Goal: Information Seeking & Learning: Learn about a topic

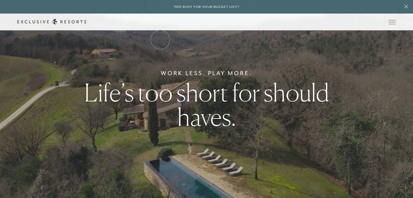
click at [0, 0] on link "The Collection" at bounding box center [0, 0] width 0 height 0
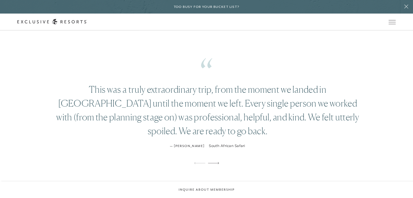
scroll to position [2686, 0]
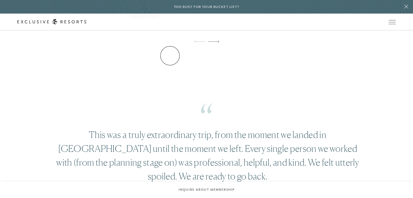
click at [0, 0] on link "Residence Collection" at bounding box center [0, 0] width 0 height 0
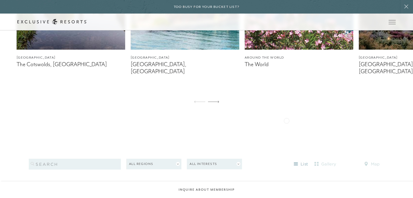
scroll to position [488, 0]
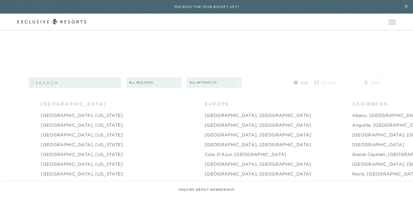
click at [377, 78] on button "map" at bounding box center [371, 82] width 24 height 9
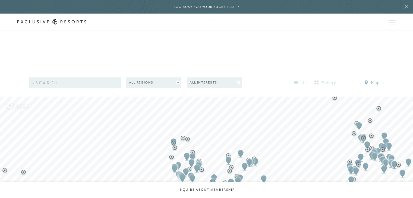
scroll to position [570, 0]
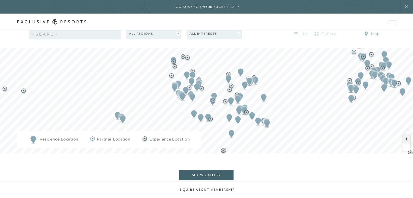
click at [407, 135] on span "Zoom in" at bounding box center [406, 139] width 8 height 8
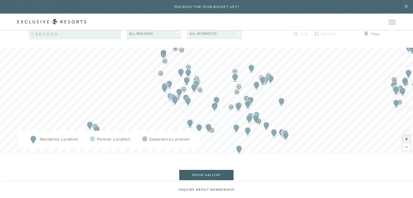
click at [407, 135] on span "Zoom in" at bounding box center [406, 139] width 8 height 8
drag, startPoint x: 407, startPoint y: 132, endPoint x: 404, endPoint y: 132, distance: 3.0
click at [406, 135] on span "Zoom in" at bounding box center [406, 139] width 8 height 8
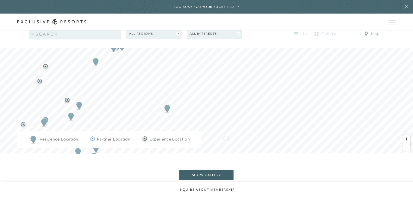
click at [206, 147] on div "Filters 0 All Regions All Interests list gallery map Residence Location Partner…" at bounding box center [206, 97] width 413 height 227
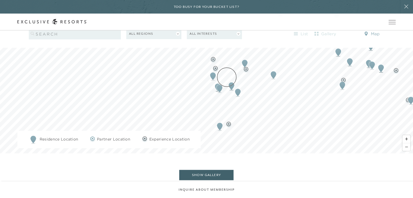
drag, startPoint x: 275, startPoint y: 90, endPoint x: 230, endPoint y: 78, distance: 47.0
click at [226, 80] on img "Map marker" at bounding box center [231, 86] width 10 height 12
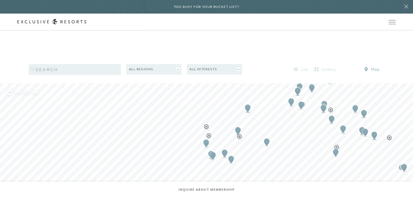
scroll to position [461, 0]
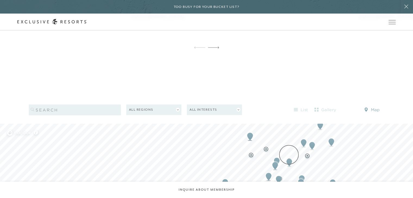
click at [289, 157] on img "Map marker" at bounding box center [289, 163] width 10 height 12
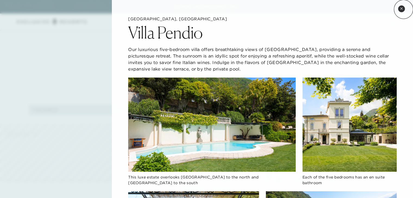
click at [403, 9] on button "Close quickview" at bounding box center [401, 8] width 7 height 7
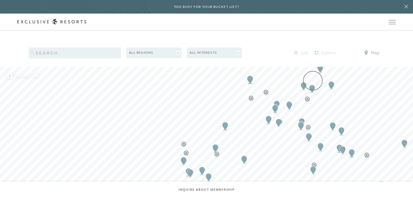
click at [313, 83] on img "Map marker" at bounding box center [312, 89] width 10 height 12
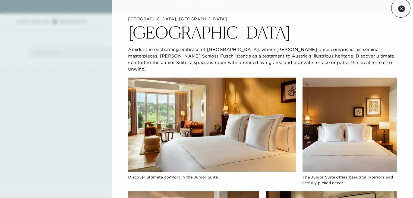
click at [400, 8] on icon at bounding box center [401, 8] width 3 height 3
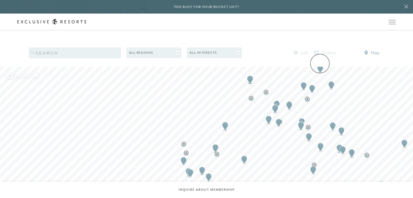
click at [319, 63] on img "Map marker" at bounding box center [320, 69] width 10 height 12
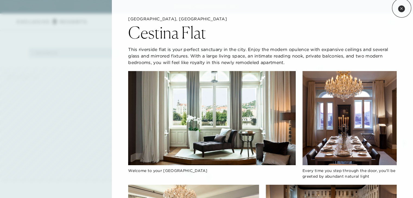
click at [401, 8] on icon at bounding box center [401, 8] width 3 height 3
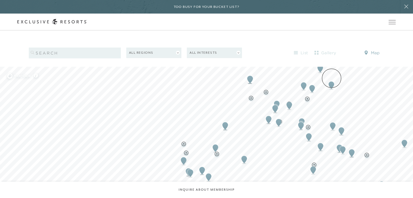
click at [331, 79] on img "Map marker" at bounding box center [331, 85] width 10 height 12
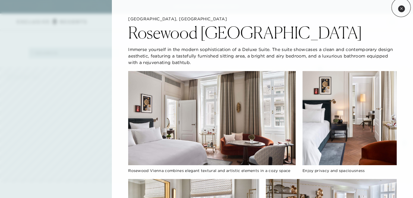
click at [401, 8] on icon at bounding box center [401, 8] width 3 height 3
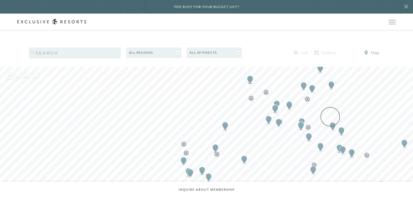
click at [330, 120] on img "Map marker" at bounding box center [332, 126] width 10 height 12
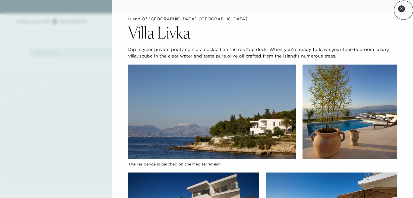
click at [403, 10] on button "Close quickview" at bounding box center [401, 8] width 7 height 7
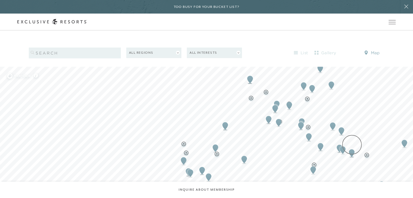
click at [352, 147] on img "Map marker" at bounding box center [351, 153] width 10 height 12
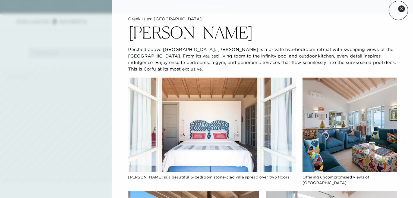
drag, startPoint x: 398, startPoint y: 10, endPoint x: 371, endPoint y: 47, distance: 45.4
click at [397, 11] on div "Close quickview [GEOGRAPHIC_DATA]: [GEOGRAPHIC_DATA][PERSON_NAME] Perched above…" at bounding box center [262, 99] width 301 height 198
drag, startPoint x: 400, startPoint y: 10, endPoint x: 378, endPoint y: 49, distance: 44.8
click at [399, 10] on button "Close quickview" at bounding box center [401, 8] width 7 height 7
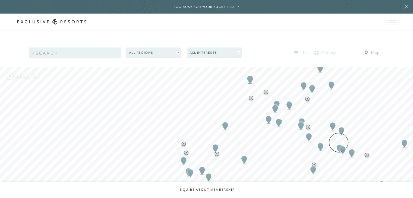
click at [339, 144] on img "Map marker" at bounding box center [342, 150] width 10 height 12
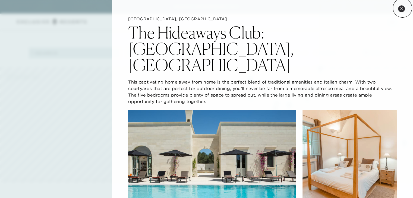
drag, startPoint x: 402, startPoint y: 8, endPoint x: 328, endPoint y: 50, distance: 85.5
click at [402, 8] on icon at bounding box center [401, 8] width 3 height 3
